Goal: Task Accomplishment & Management: Use online tool/utility

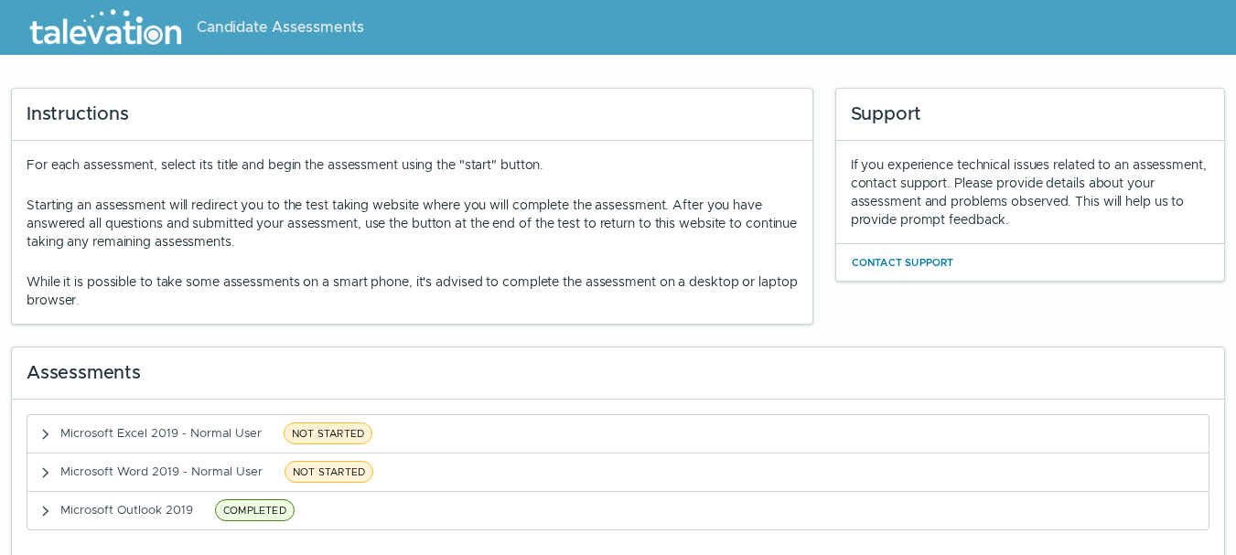
scroll to position [24, 0]
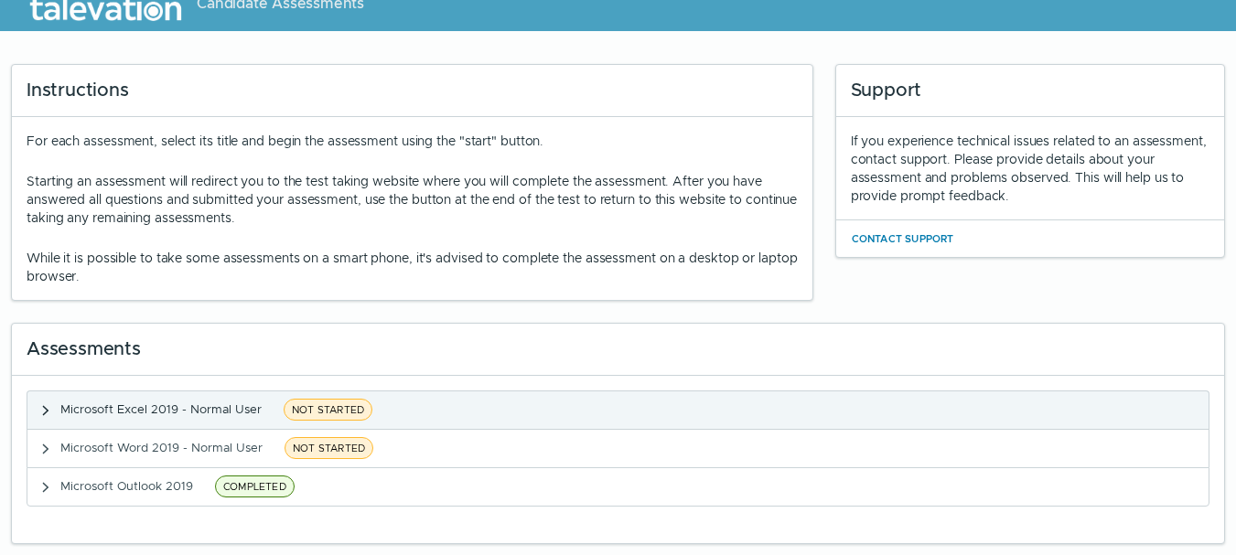
click at [124, 405] on span "Microsoft Excel 2019 - Normal User" at bounding box center [160, 409] width 201 height 16
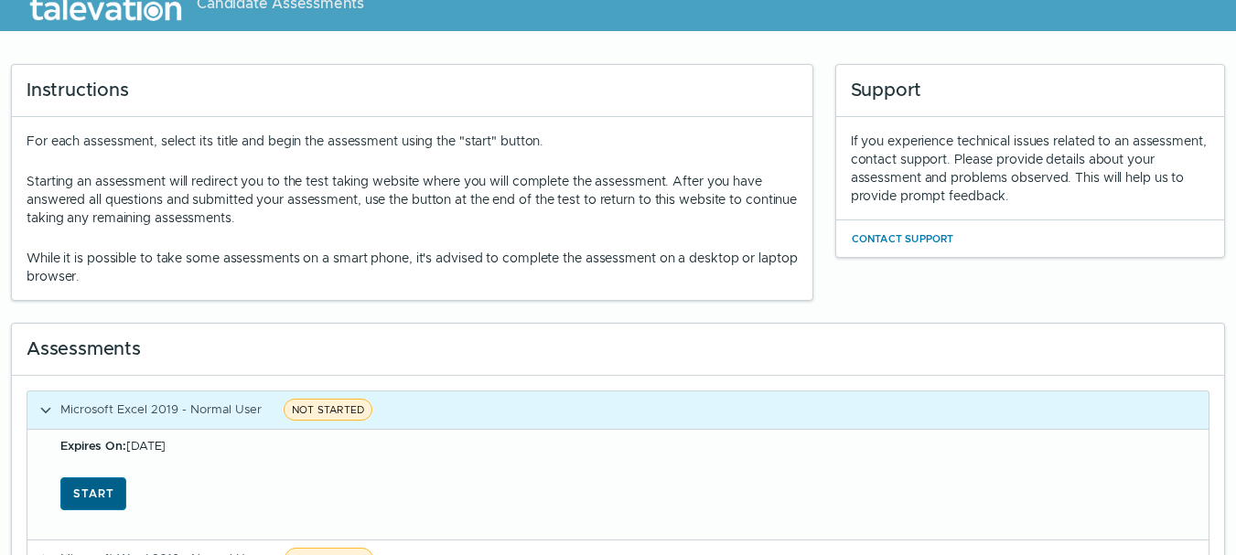
click at [83, 491] on button "Start" at bounding box center [93, 493] width 66 height 33
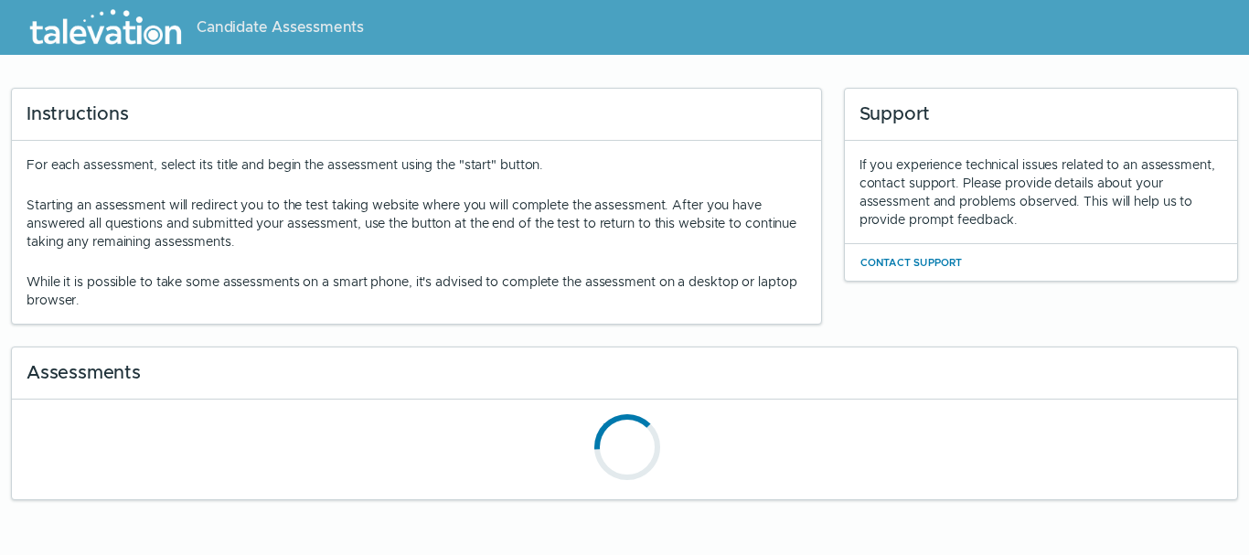
click at [1008, 401] on div at bounding box center [624, 450] width 1225 height 100
